Goal: Contribute content: Add original content to the website for others to see

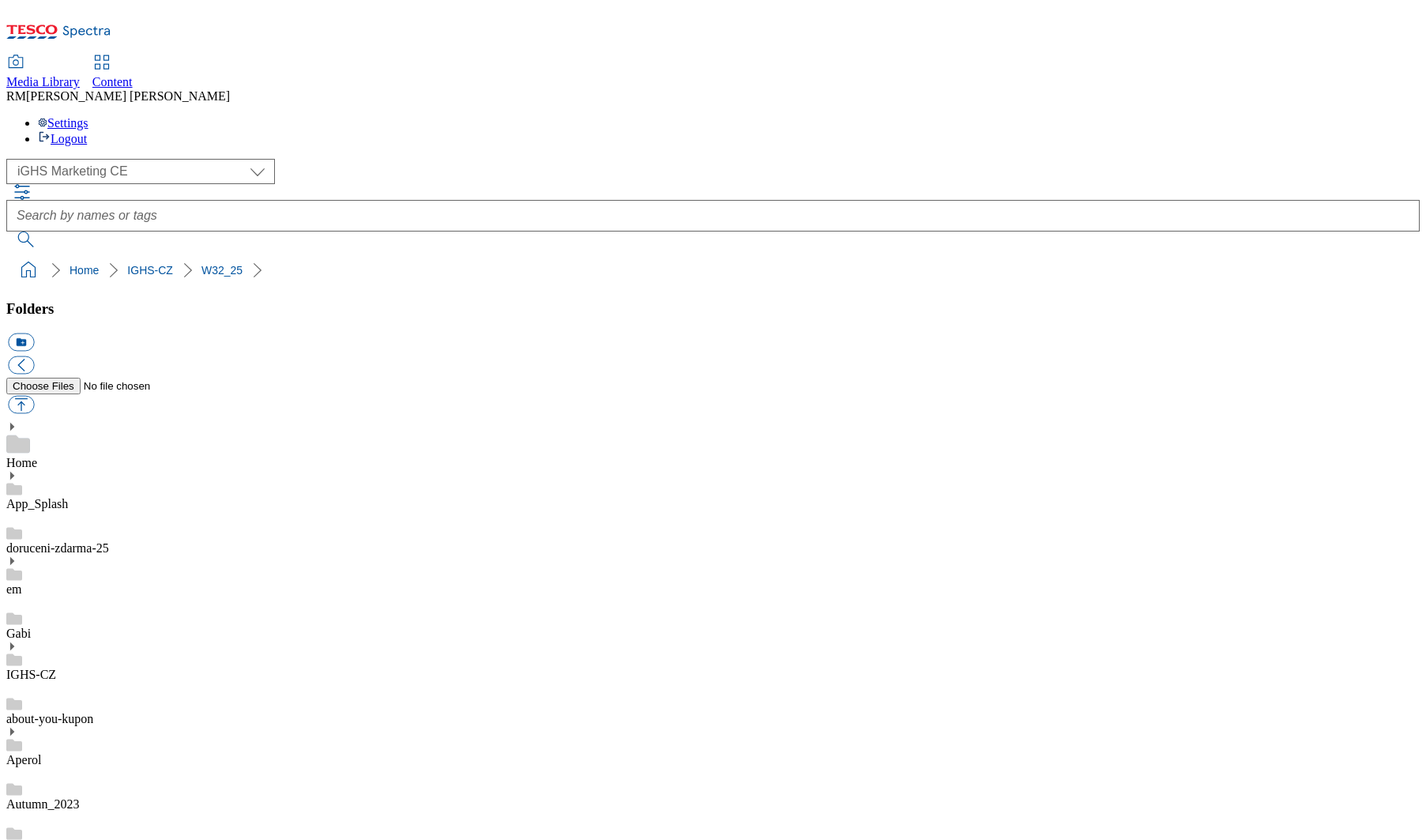
select select "flare-ighs-ce-mktg"
drag, startPoint x: 978, startPoint y: 674, endPoint x: 980, endPoint y: 682, distance: 8.2
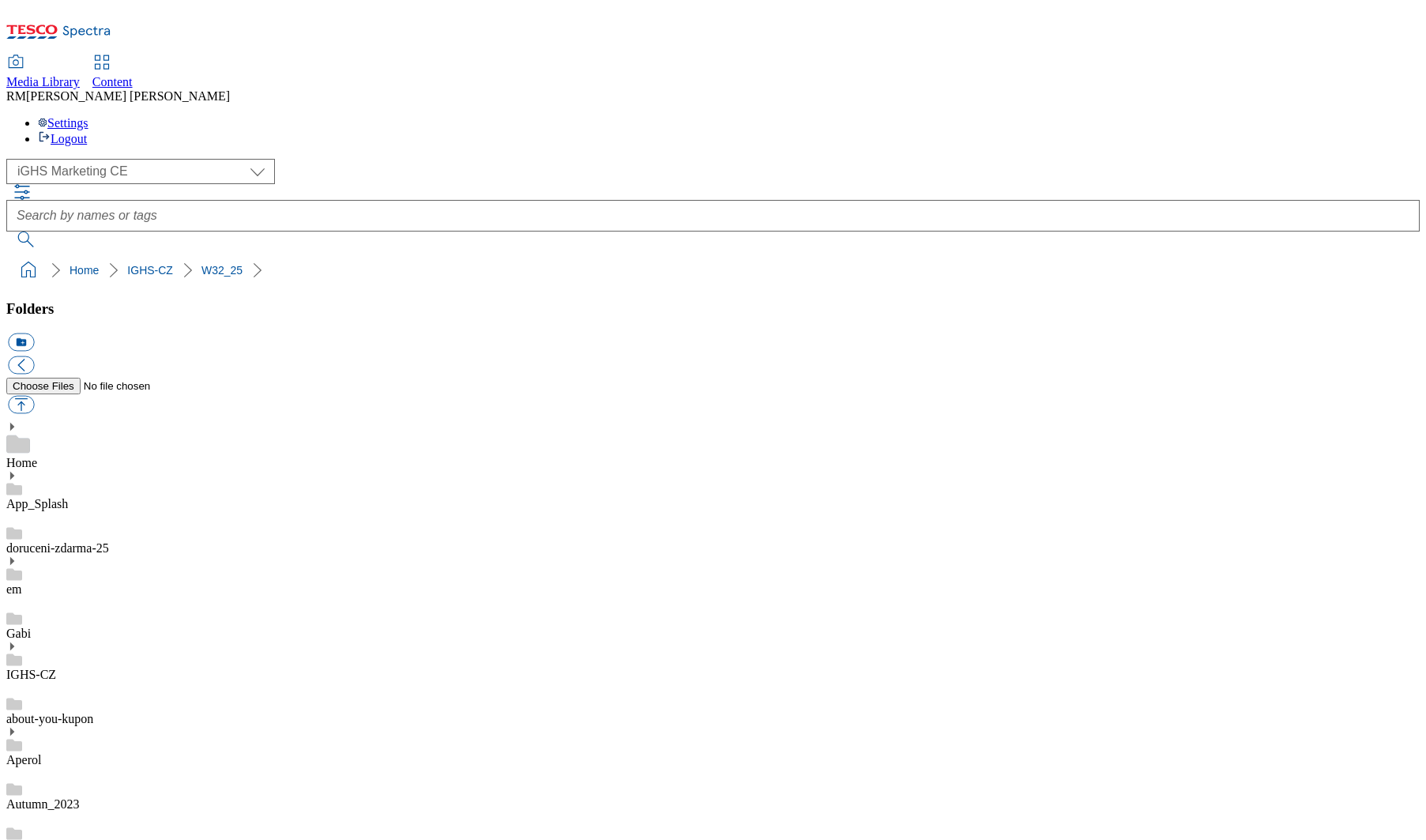
scroll to position [0, 0]
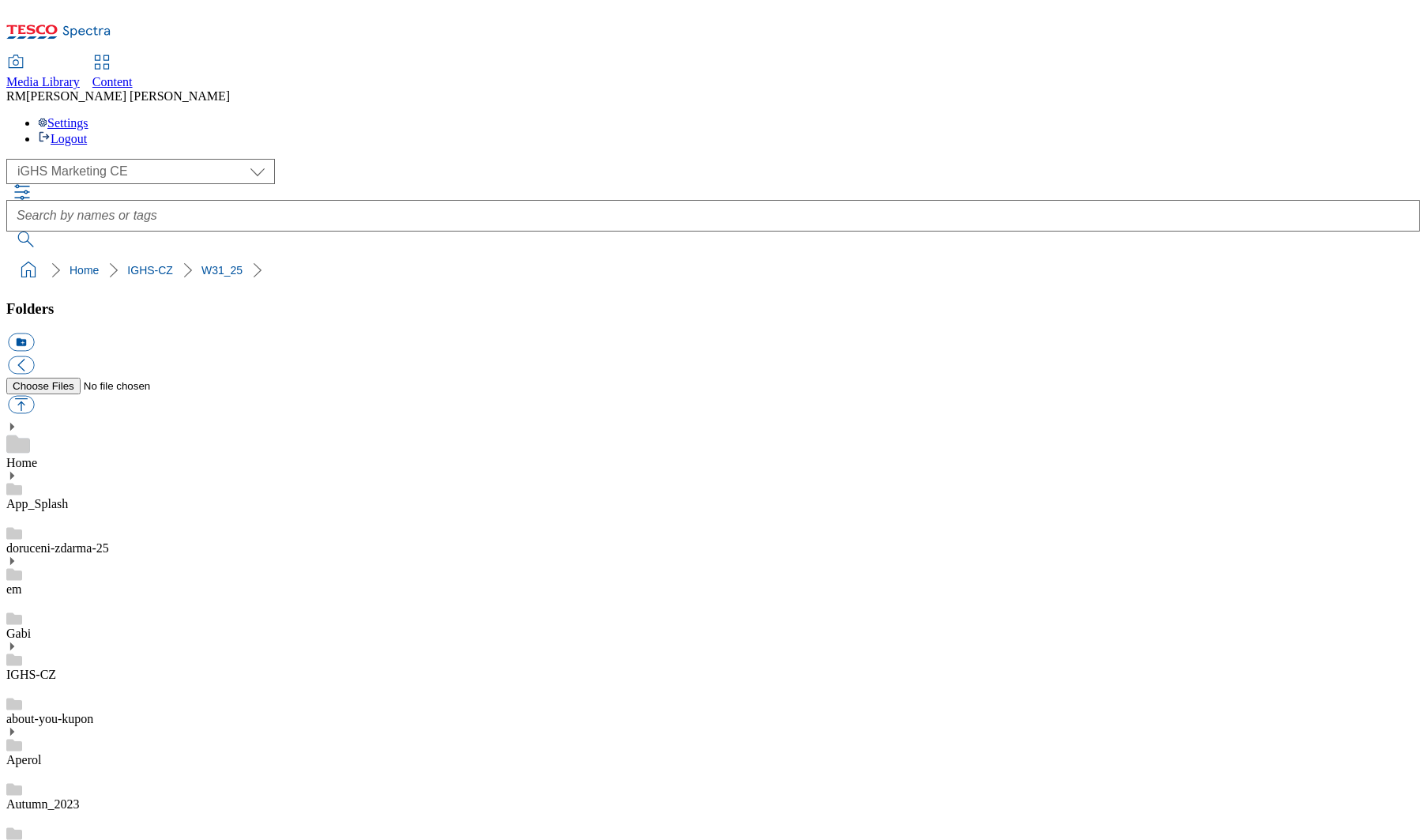
scroll to position [0, 0]
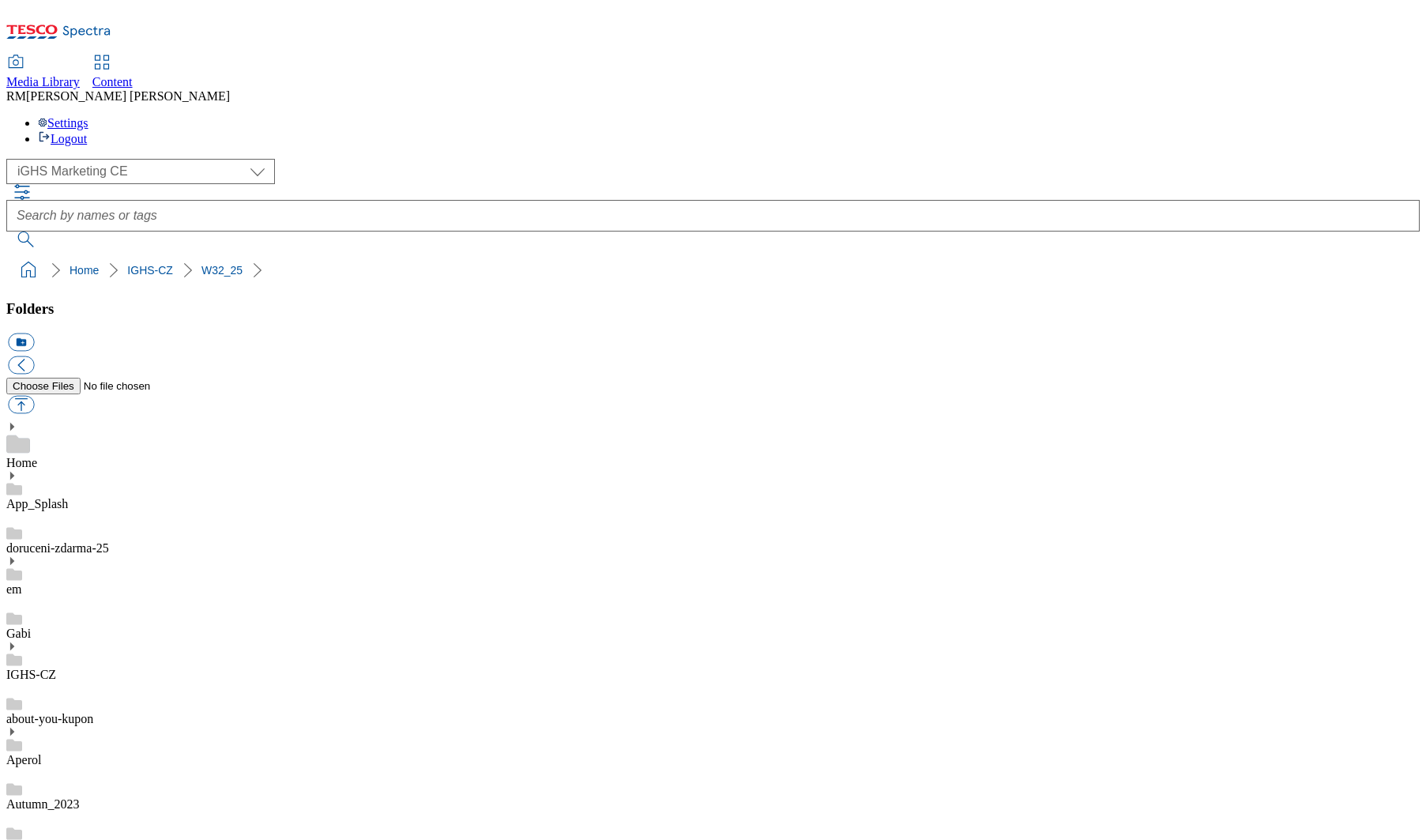
scroll to position [782, 0]
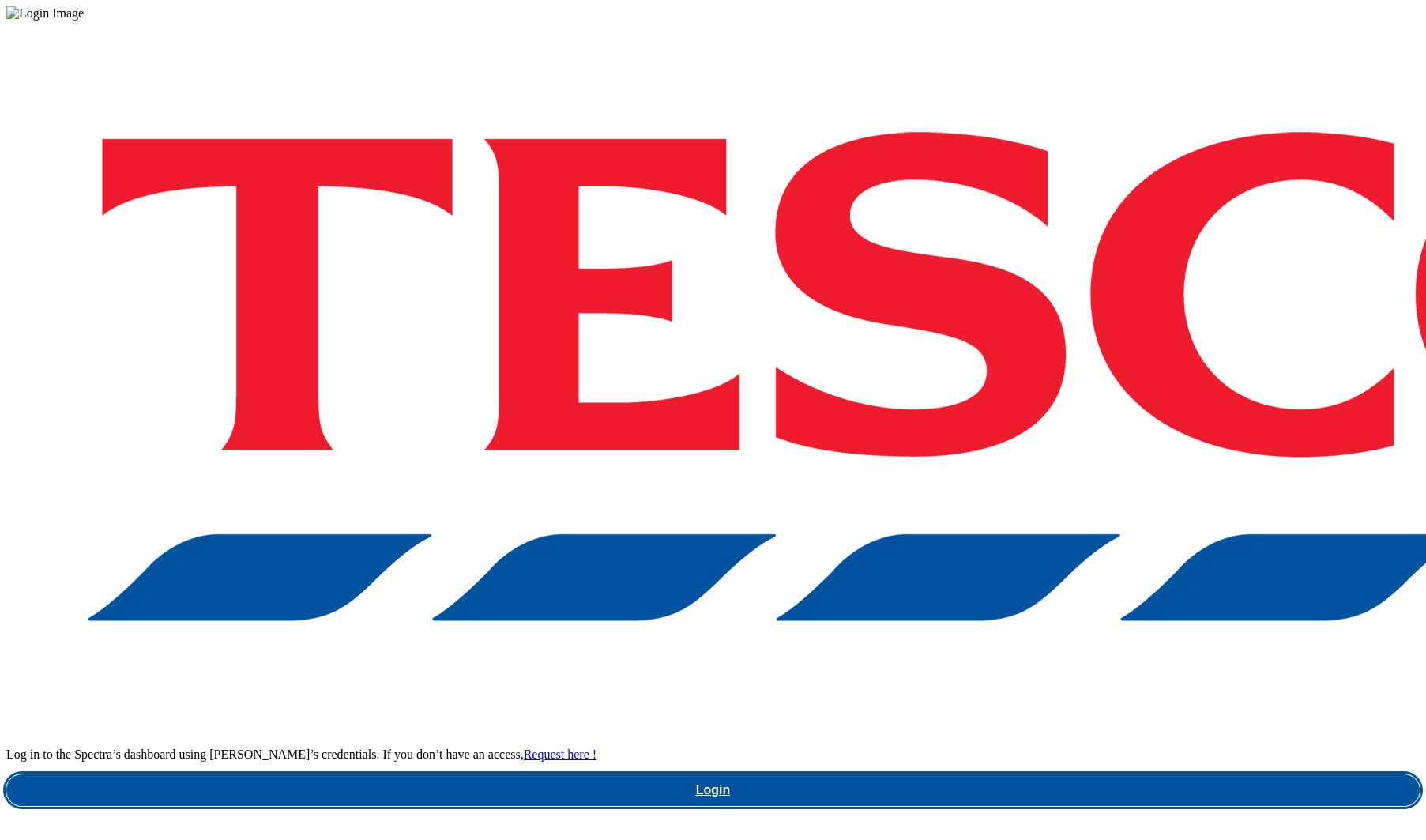
click at [1018, 774] on link "Login" at bounding box center [713, 790] width 1414 height 31
click at [1044, 774] on link "Login" at bounding box center [713, 790] width 1414 height 31
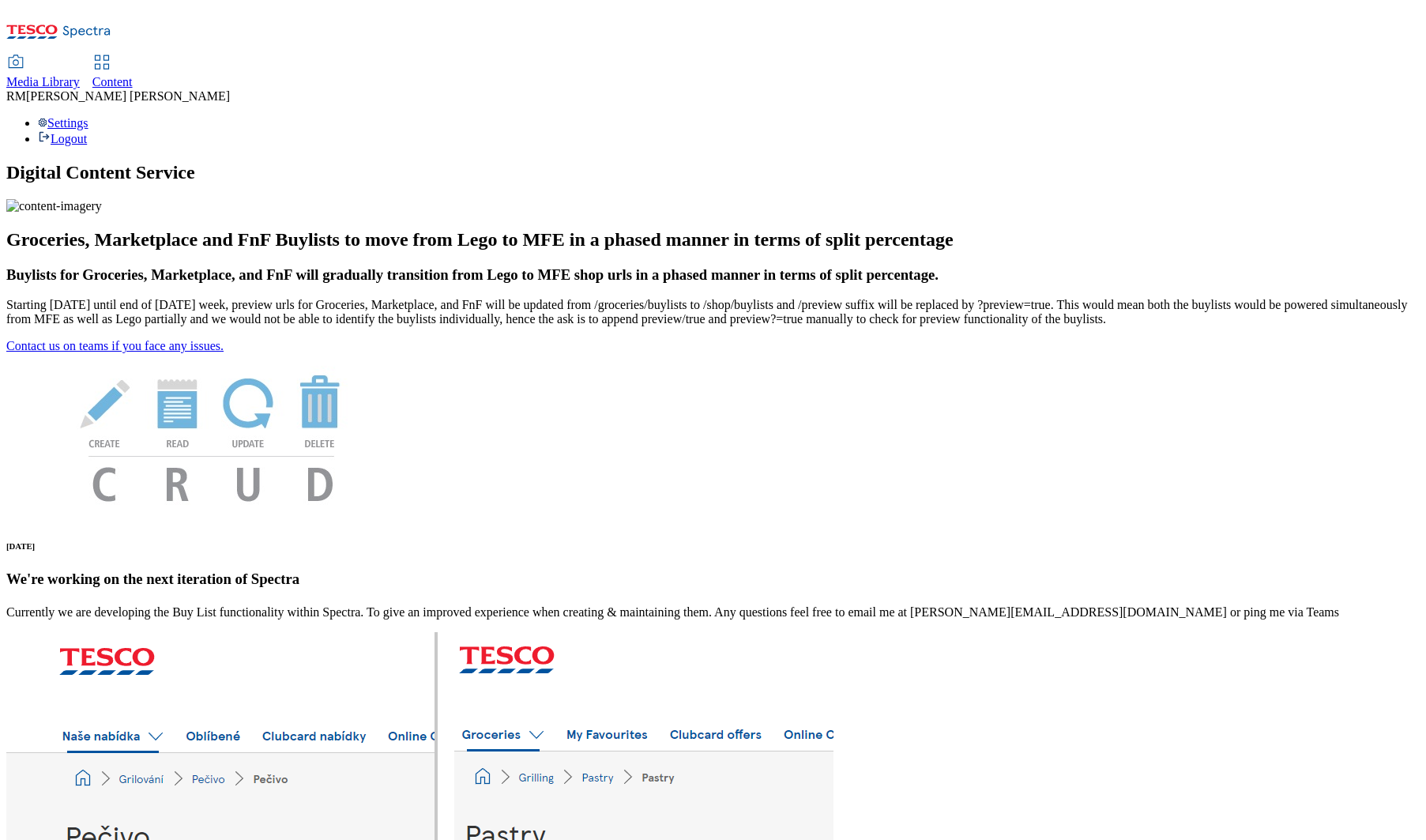
click at [80, 75] on span "Media Library" at bounding box center [43, 82] width 73 height 13
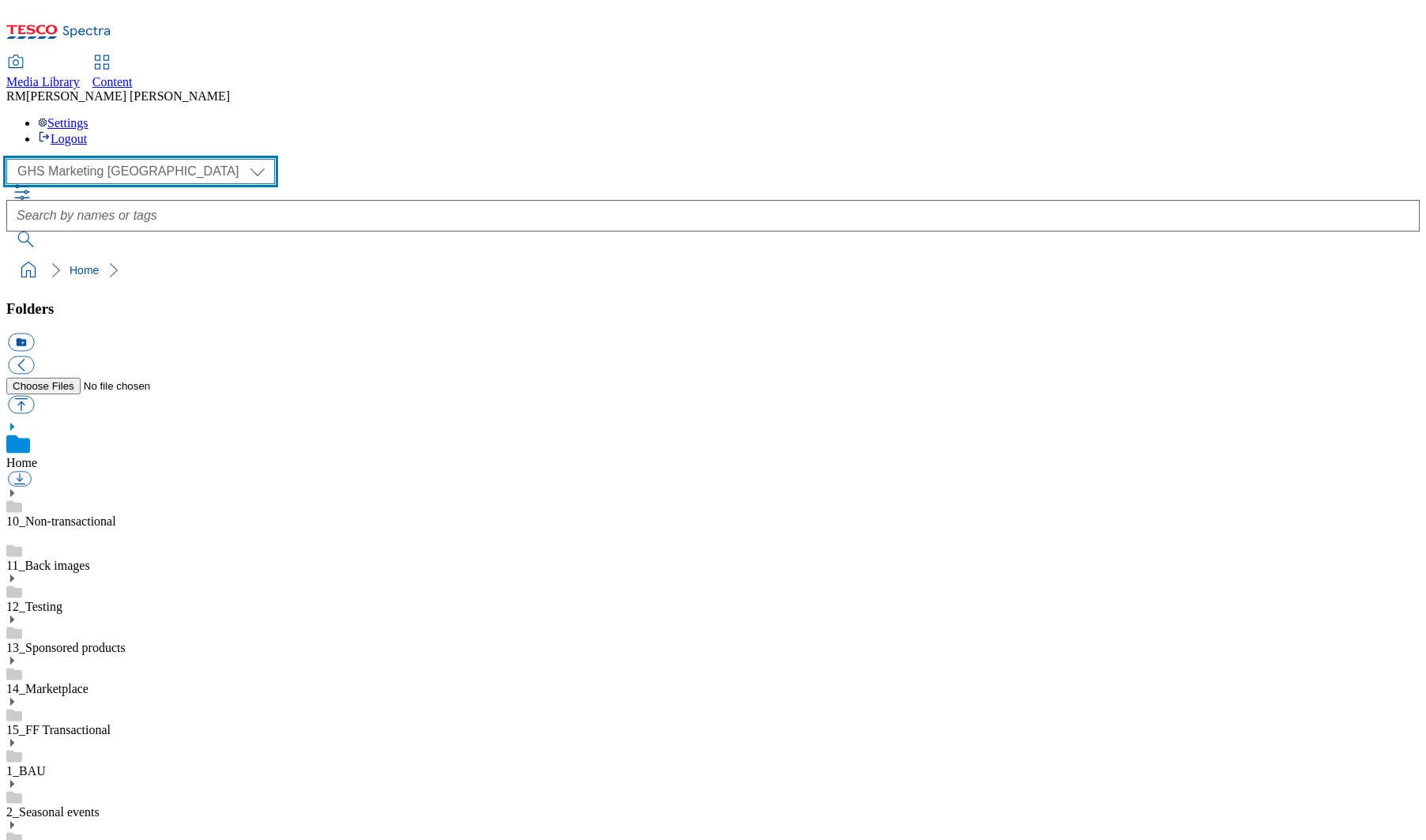
click at [147, 159] on select "GHS Marketing UK iGHS Marketing CE MCA CZ MCA HU MCA SK" at bounding box center [141, 171] width 268 height 26
select select "flare-ighs-ce-mktg"
click at [11, 159] on select "GHS Marketing UK iGHS Marketing CE MCA CZ MCA HU MCA SK" at bounding box center [141, 171] width 268 height 26
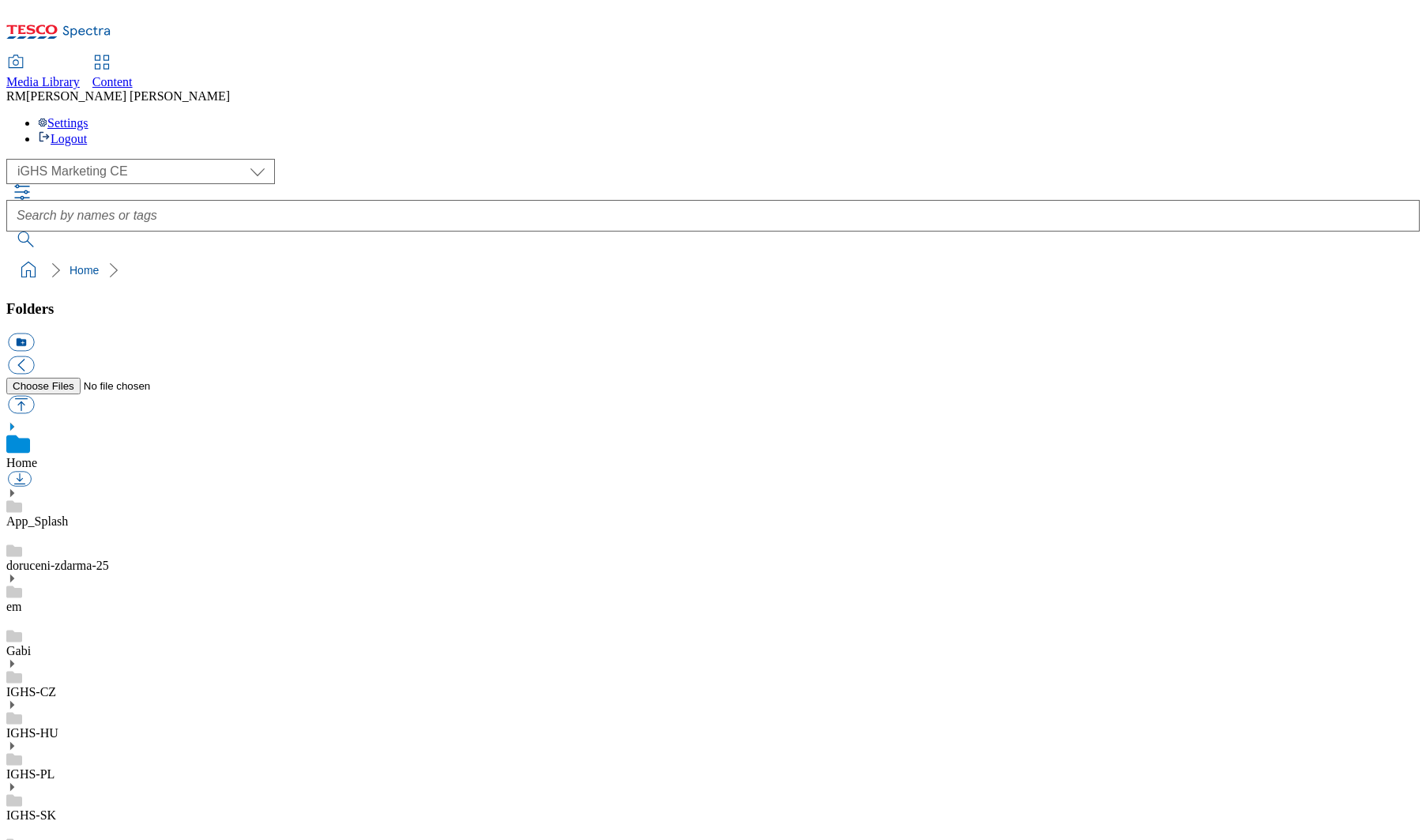
click at [14, 660] on use at bounding box center [12, 664] width 4 height 8
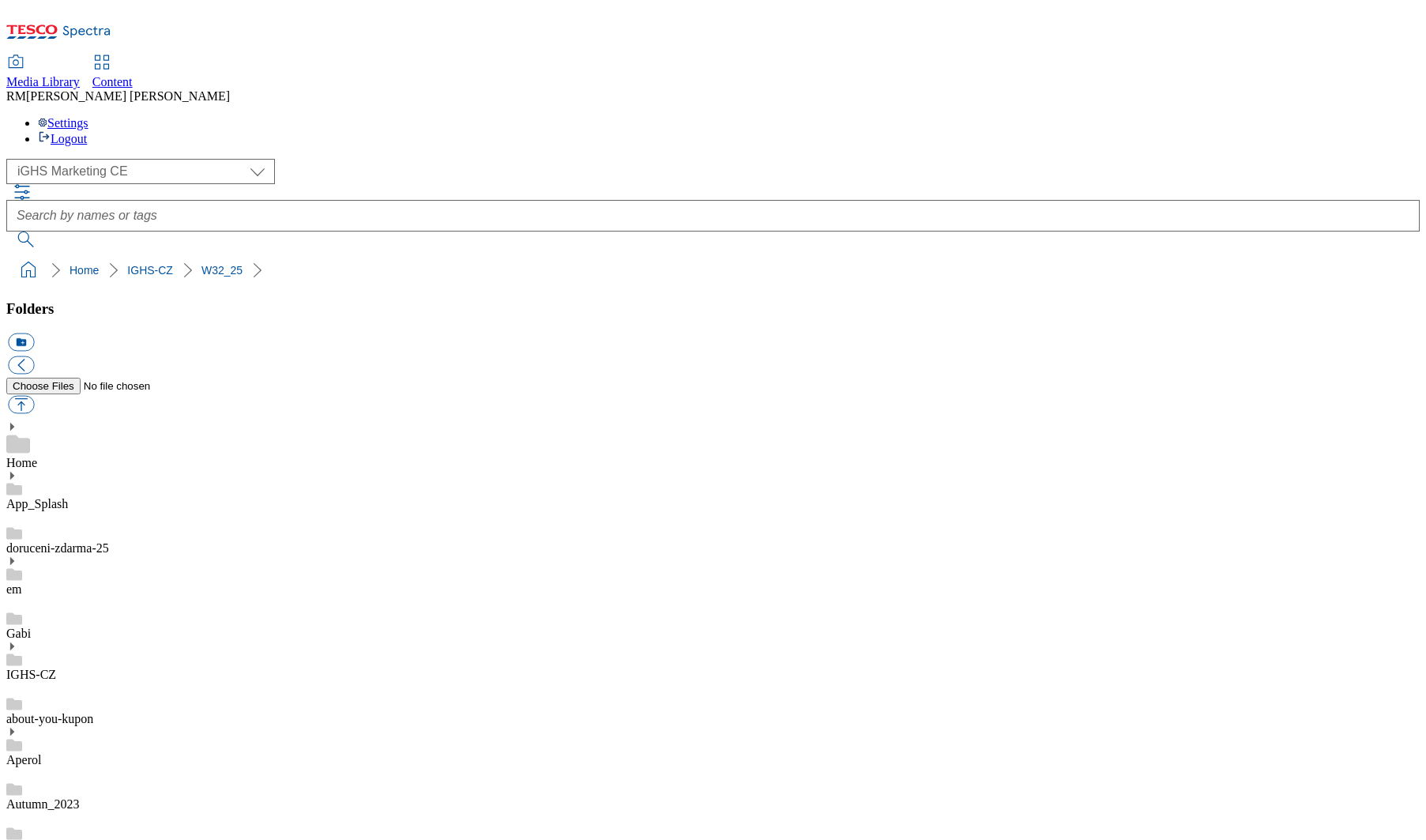
scroll to position [594, 0]
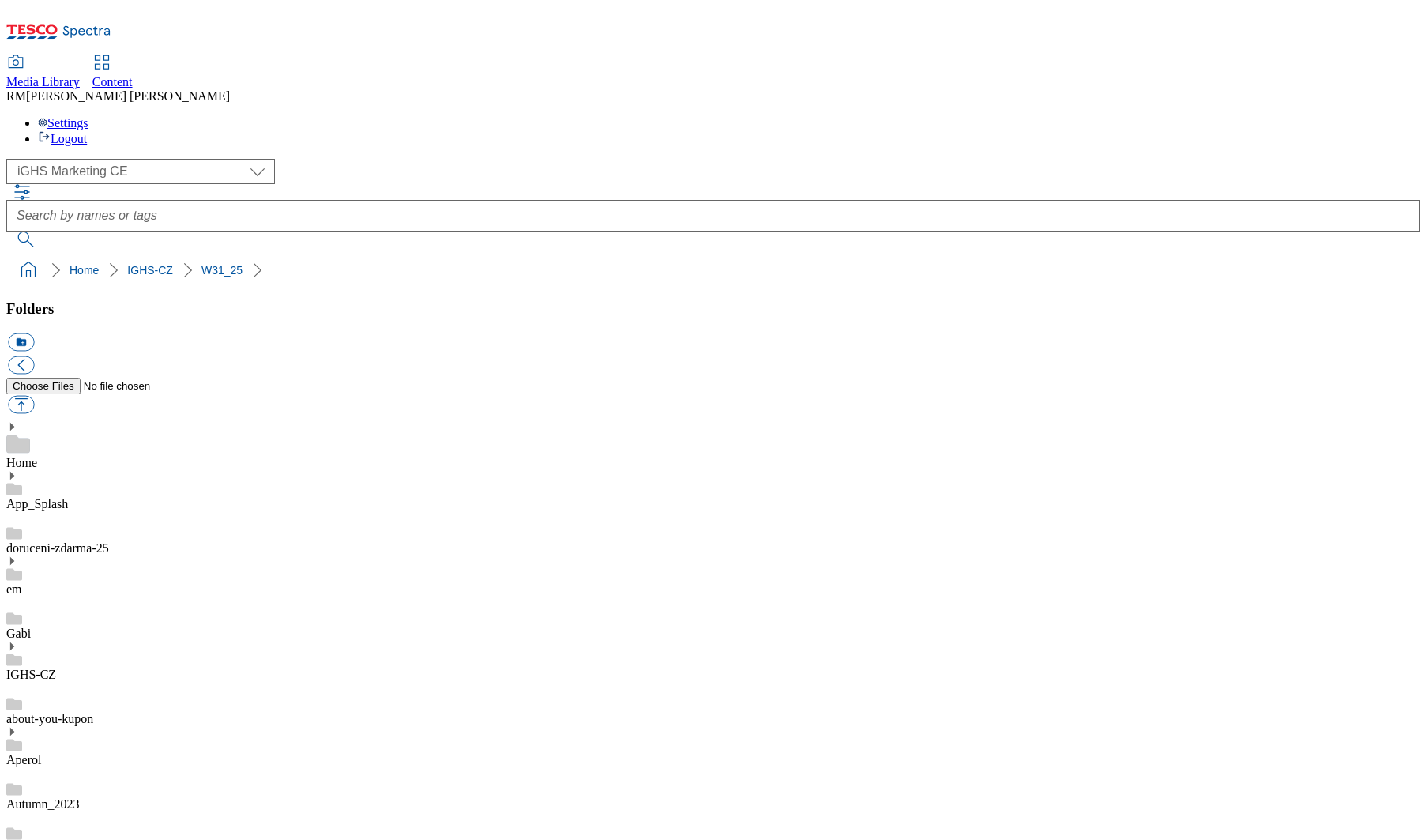
scroll to position [782, 0]
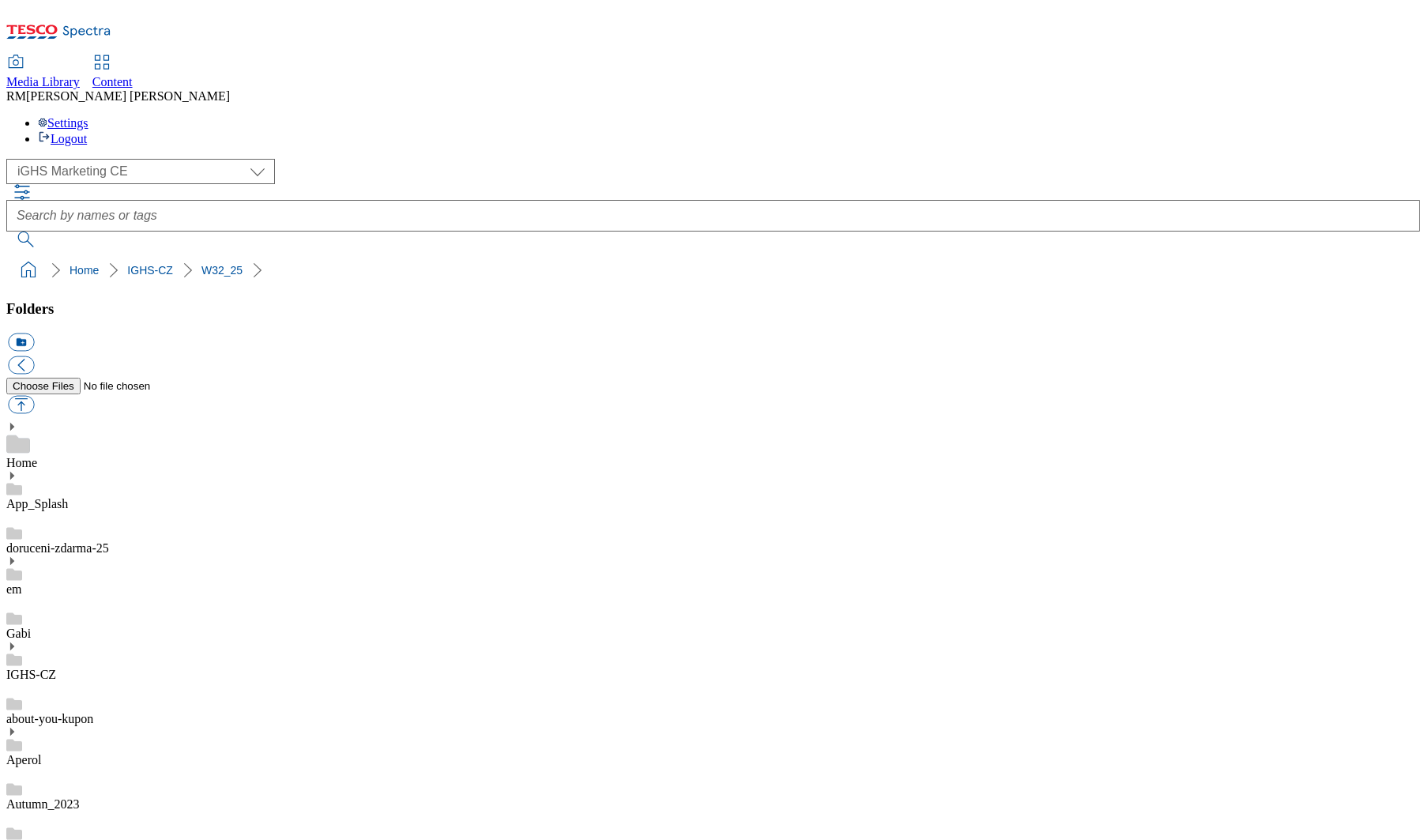
scroll to position [180, 0]
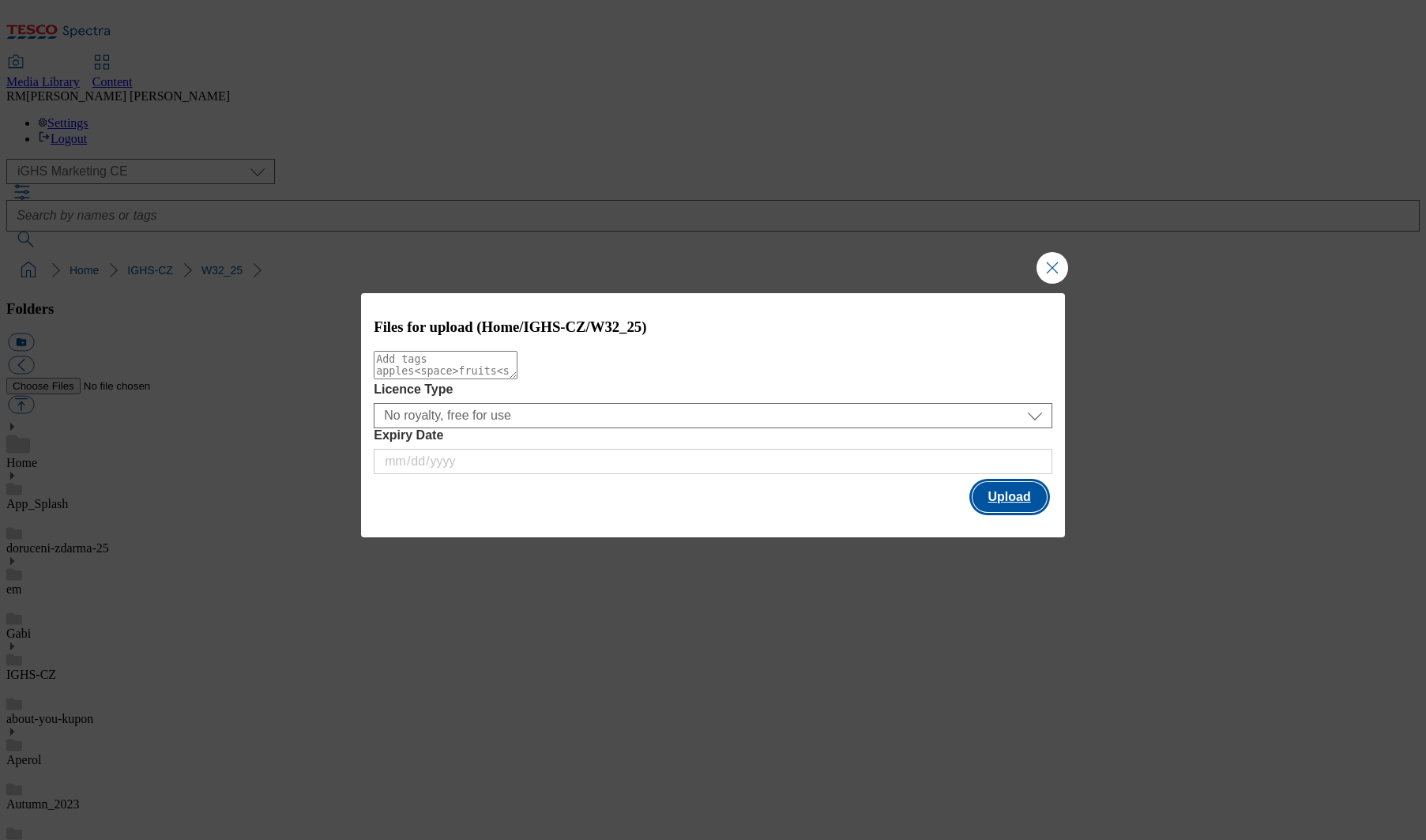
click at [1008, 499] on button "Upload" at bounding box center [1010, 498] width 74 height 30
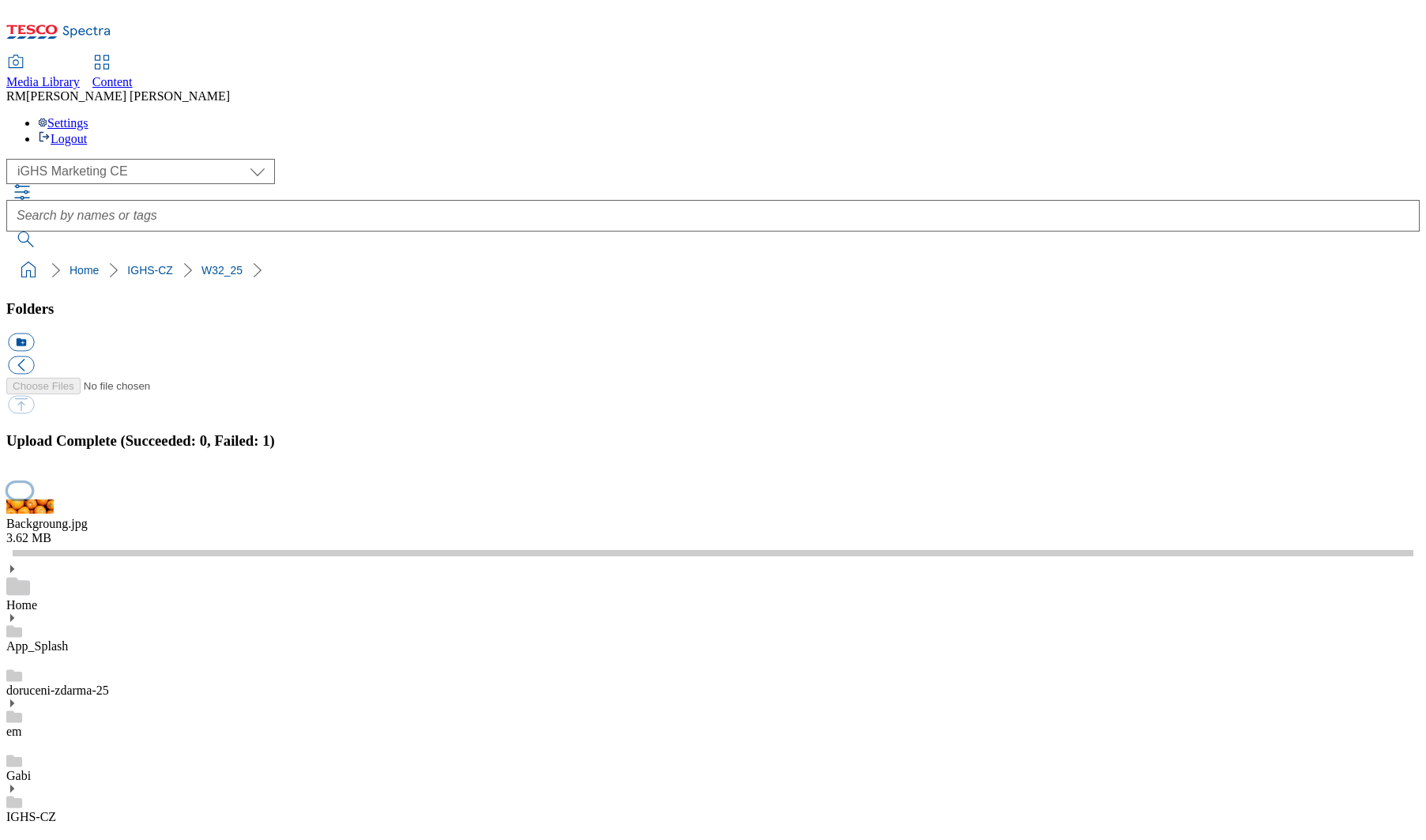
click at [31, 498] on button "button" at bounding box center [19, 491] width 24 height 15
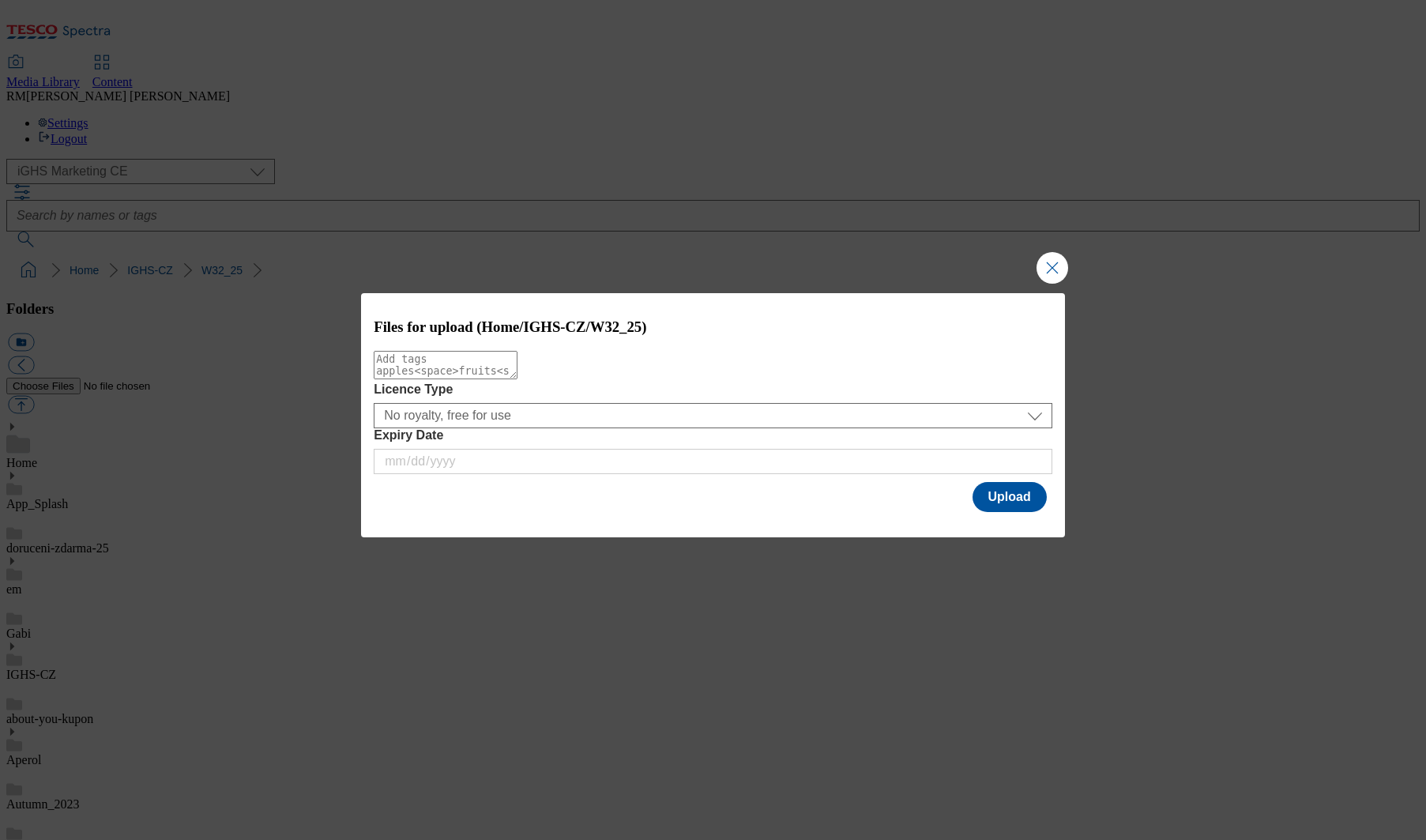
click at [518, 376] on textarea "Modal" at bounding box center [445, 365] width 144 height 29
type textarea "top"
click at [1012, 498] on button "Upload" at bounding box center [1010, 498] width 74 height 30
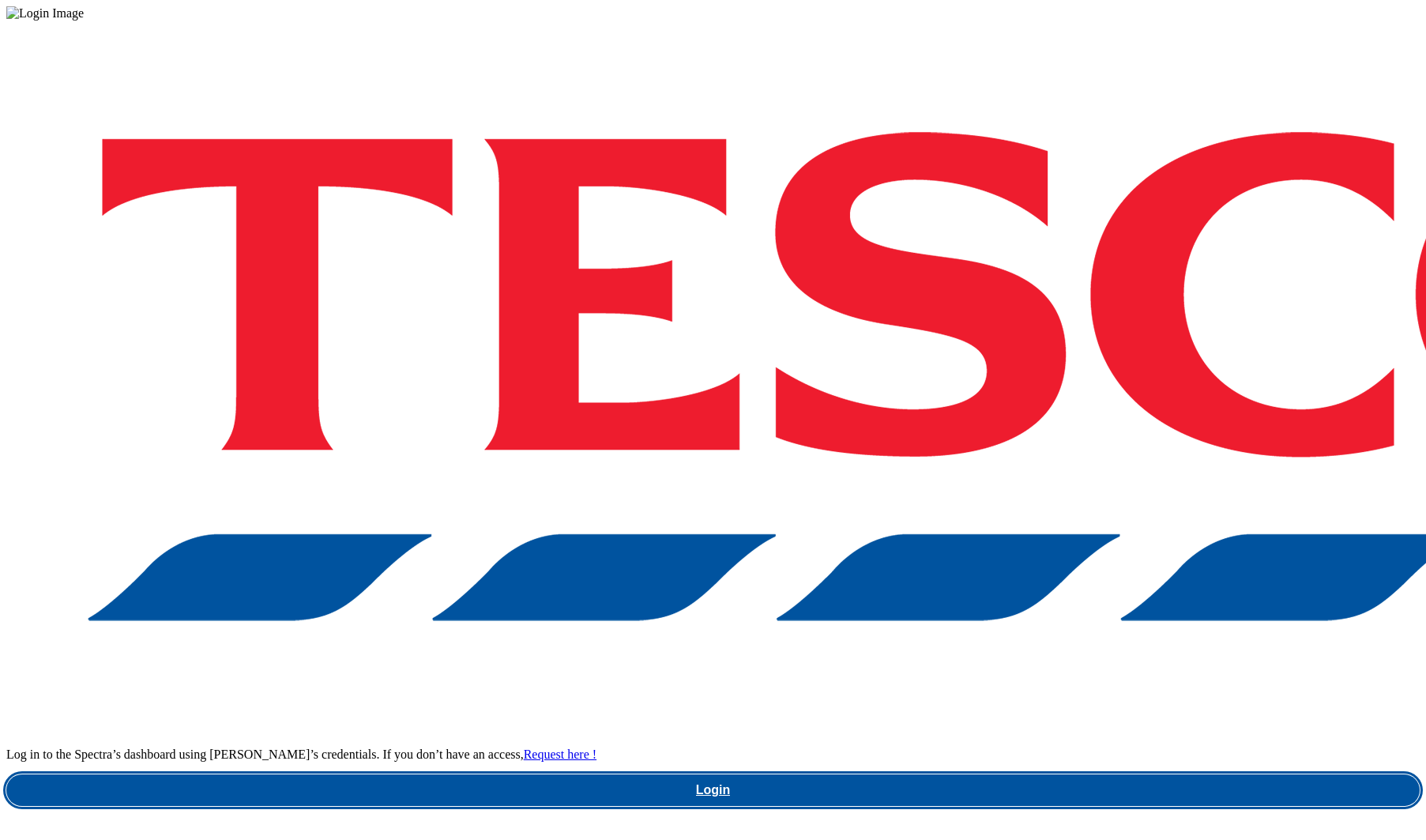
click at [1041, 774] on link "Login" at bounding box center [713, 790] width 1414 height 31
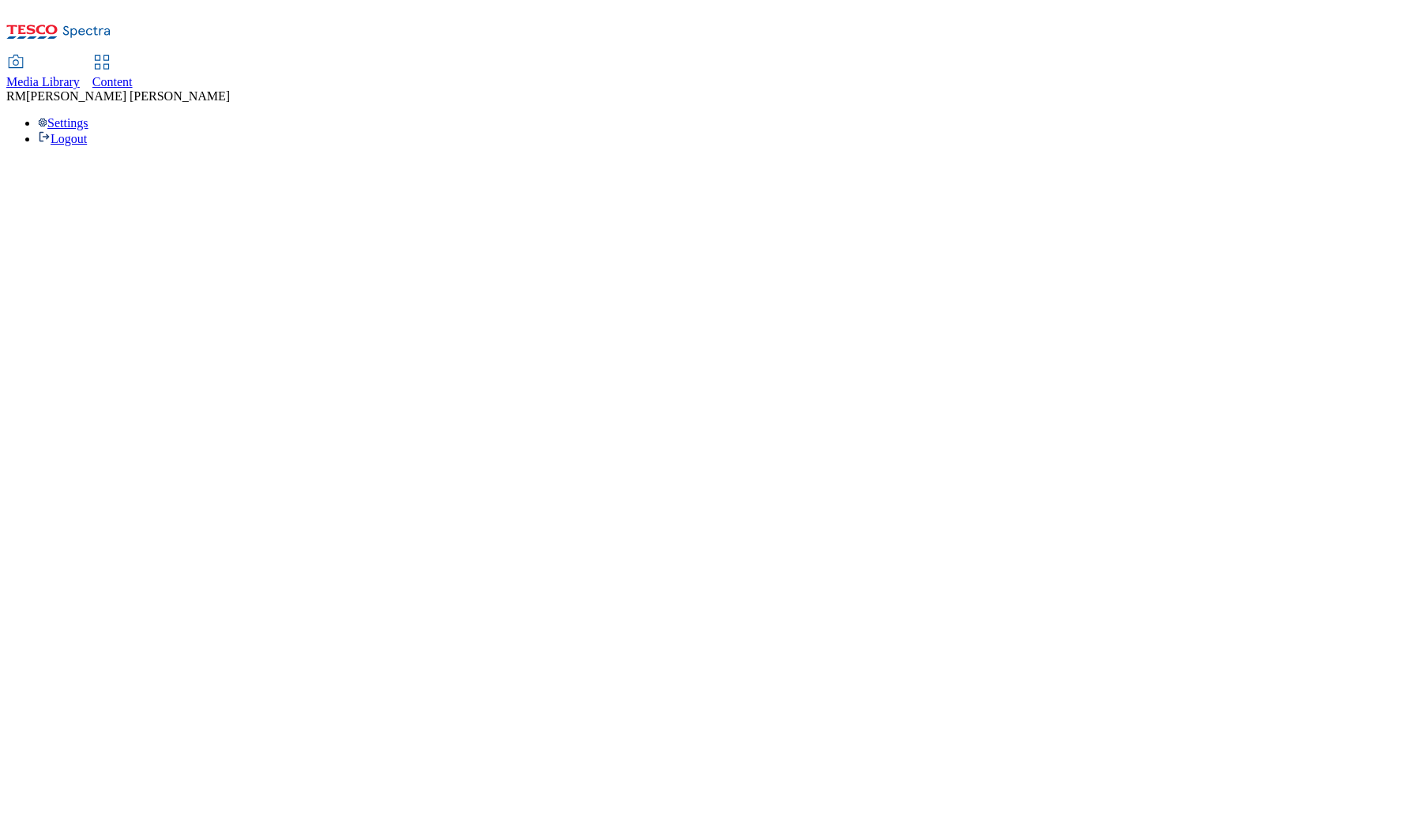
select select "flare-ighs-ce-mktg"
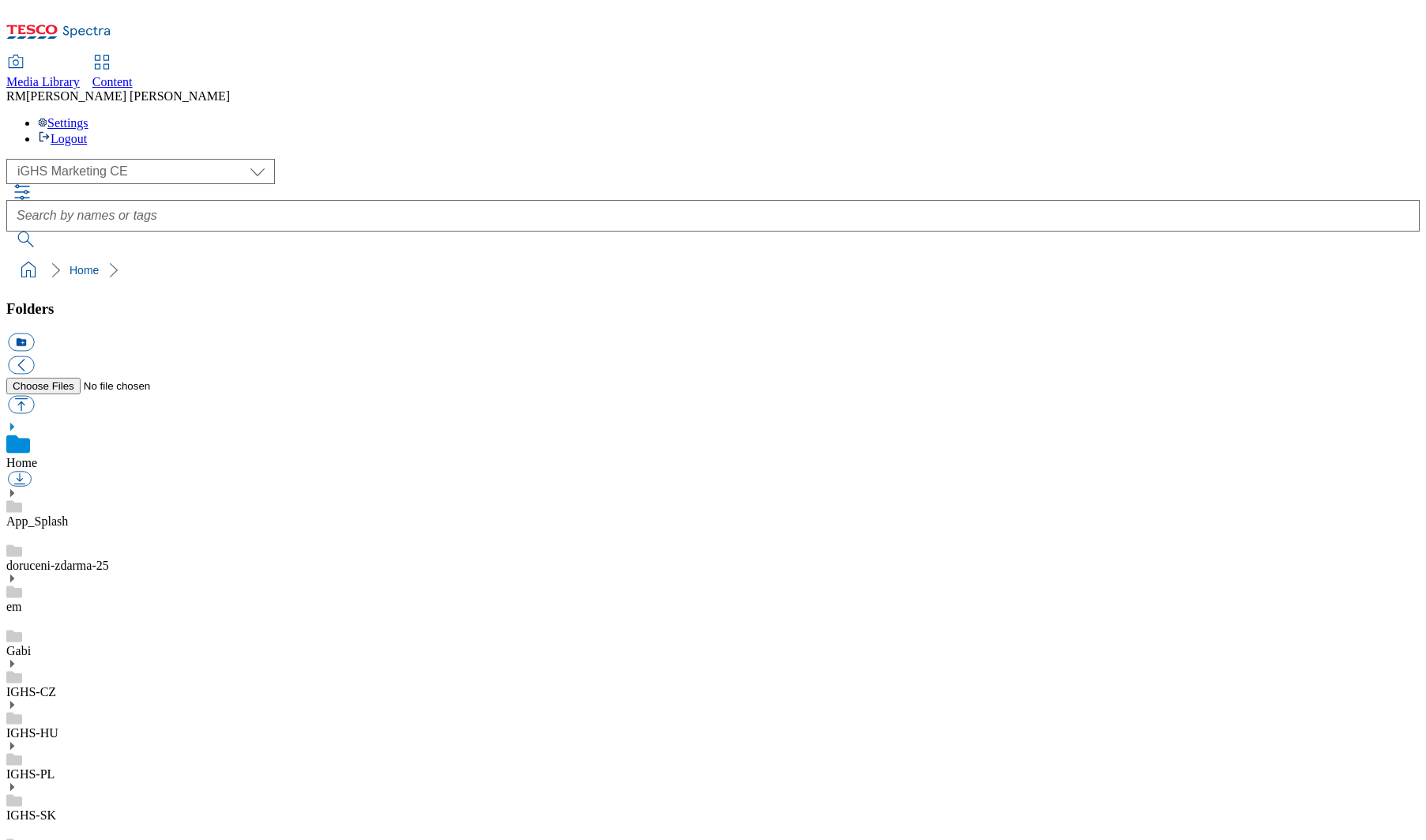
click at [56, 685] on link "IGHS-CZ" at bounding box center [31, 692] width 49 height 13
click at [14, 642] on use at bounding box center [12, 646] width 4 height 8
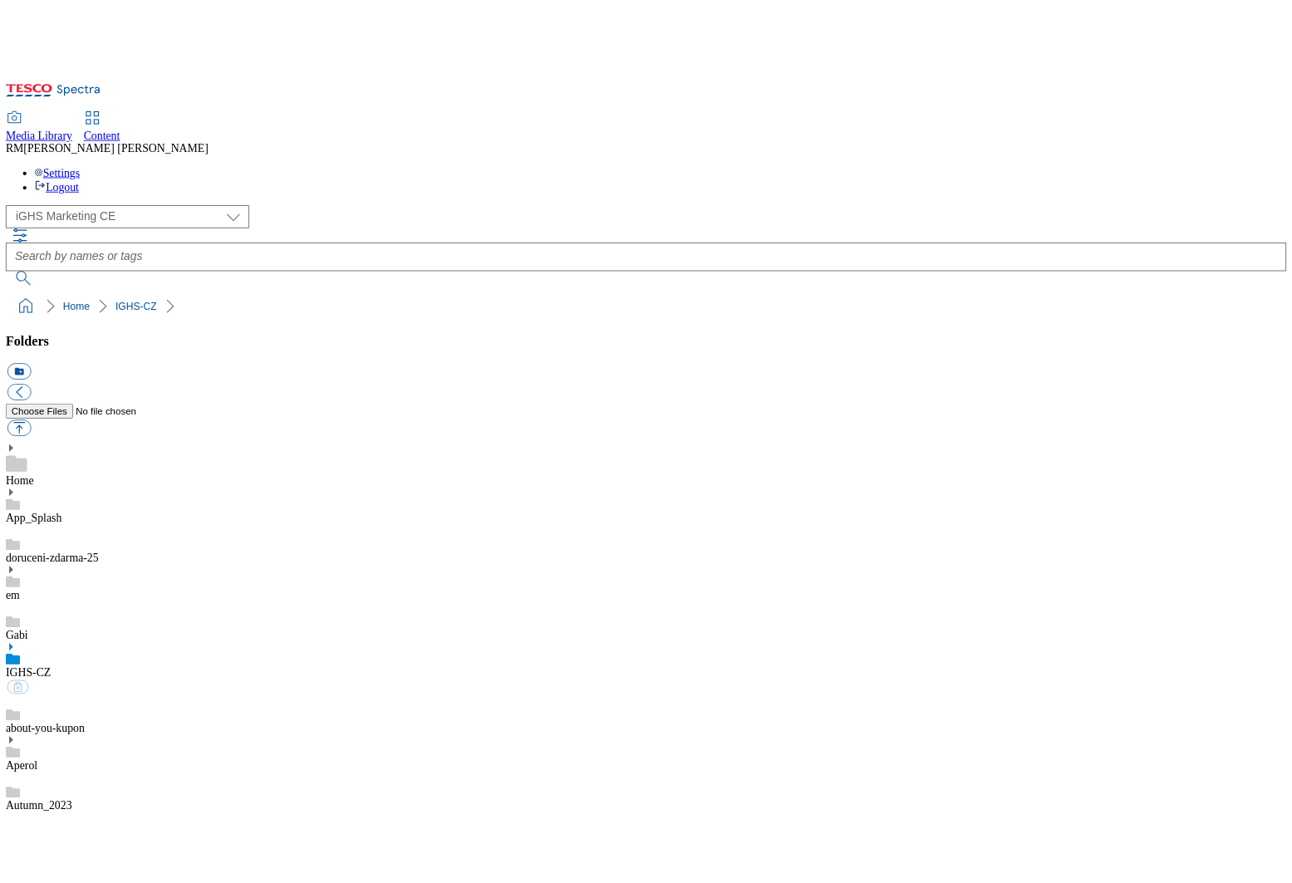
scroll to position [8124, 0]
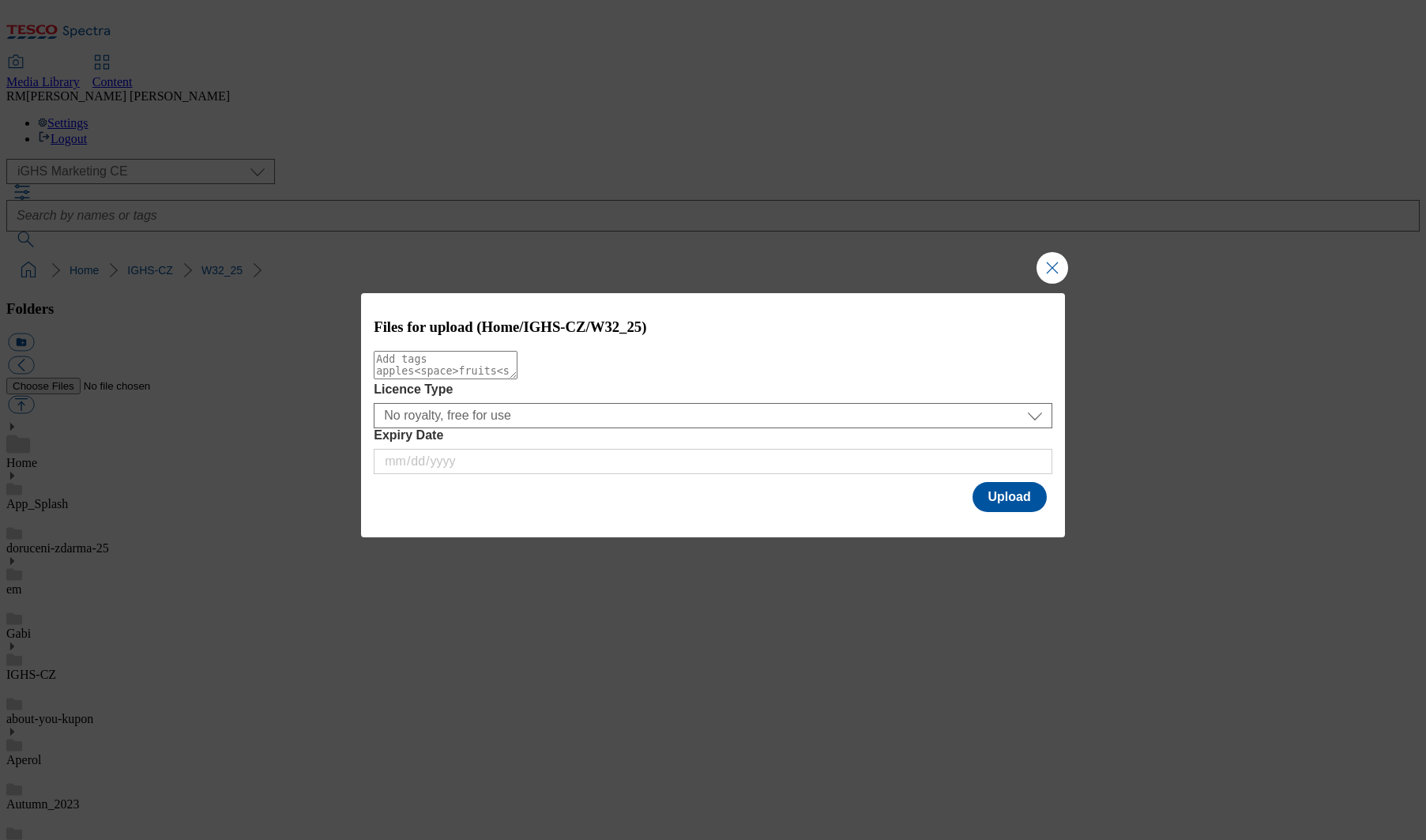
click at [518, 378] on textarea "Modal" at bounding box center [445, 365] width 144 height 29
type textarea "TOP"
click at [1006, 501] on button "Upload" at bounding box center [1010, 498] width 74 height 30
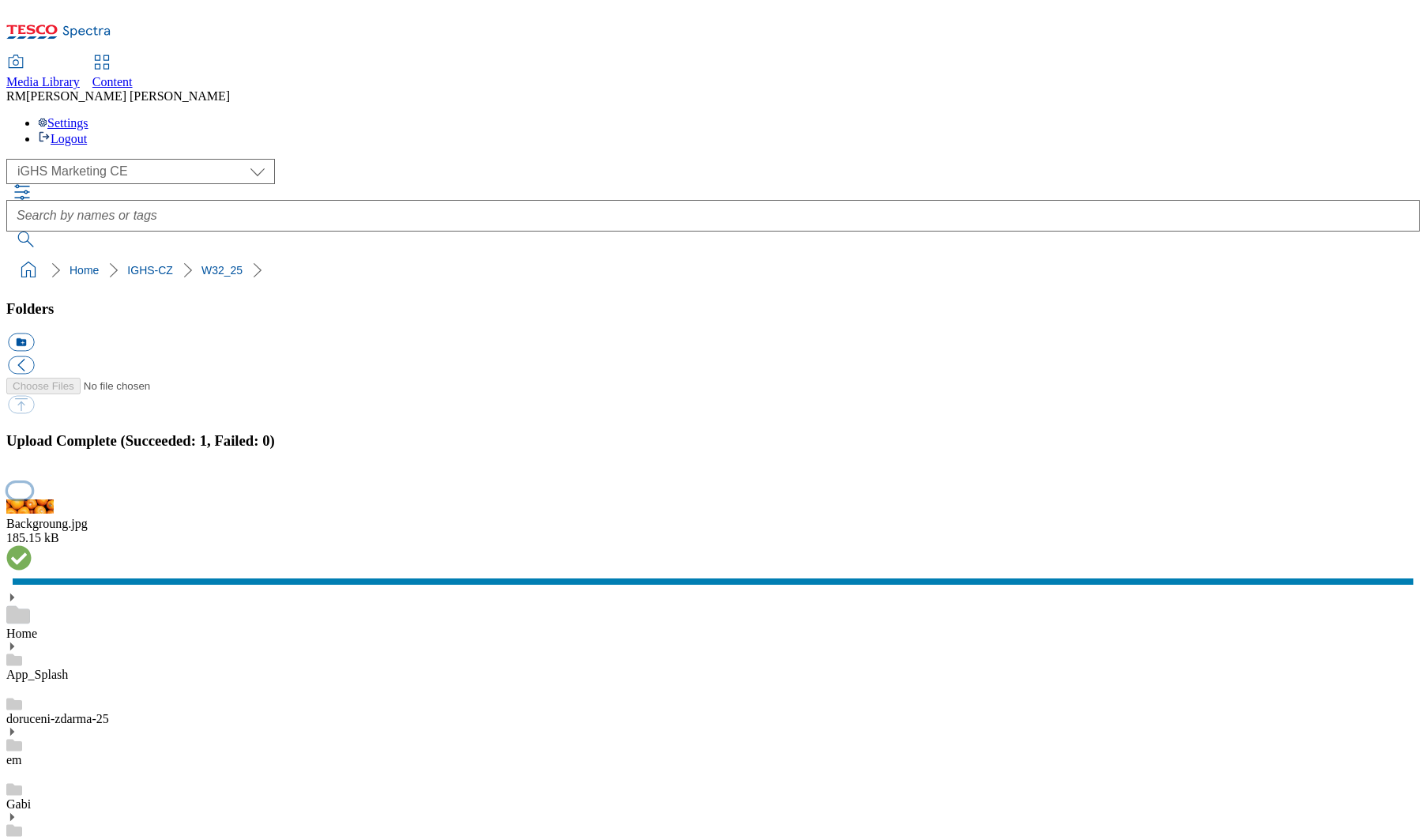
click at [31, 498] on button "button" at bounding box center [19, 491] width 24 height 15
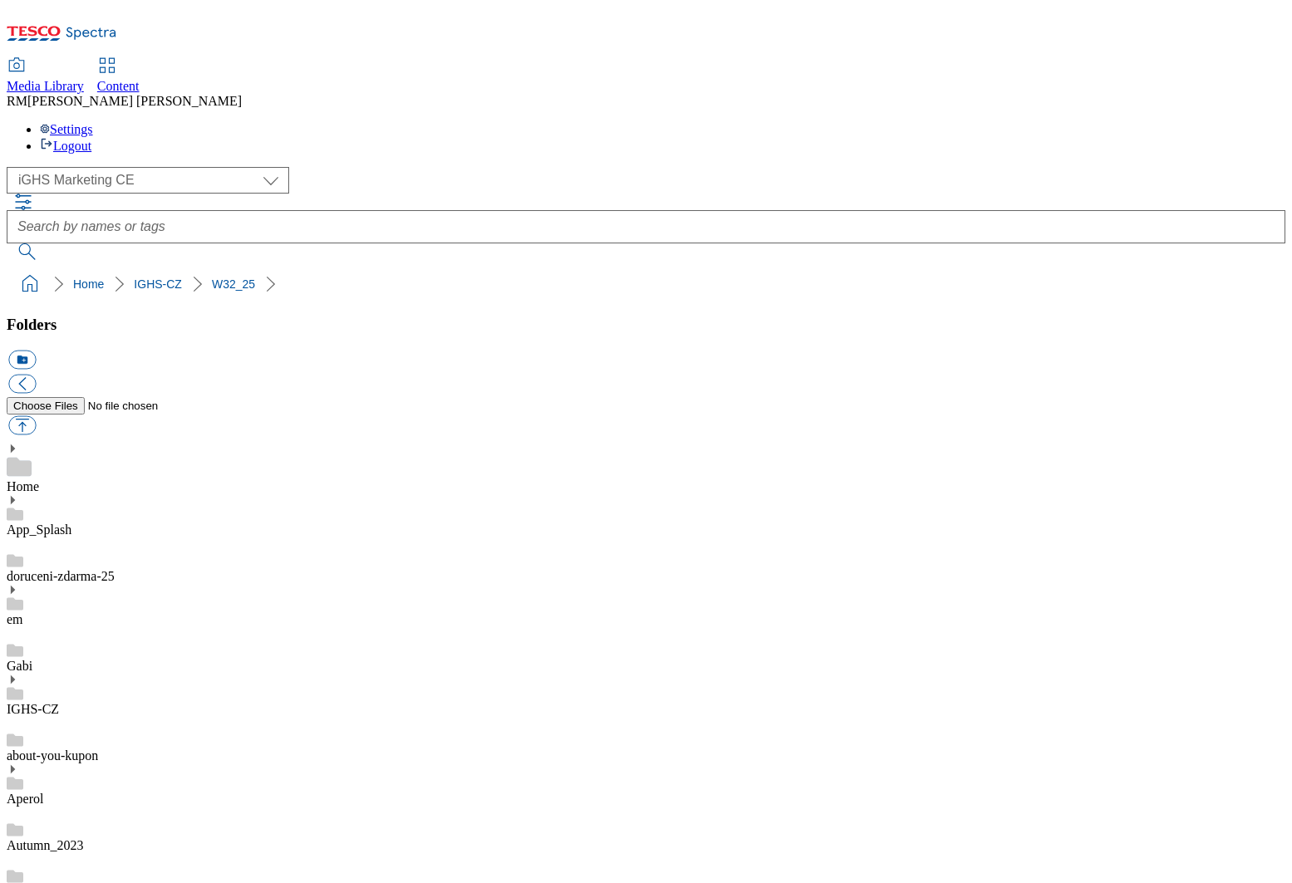
scroll to position [822, 0]
